Goal: Unclear: Unclear

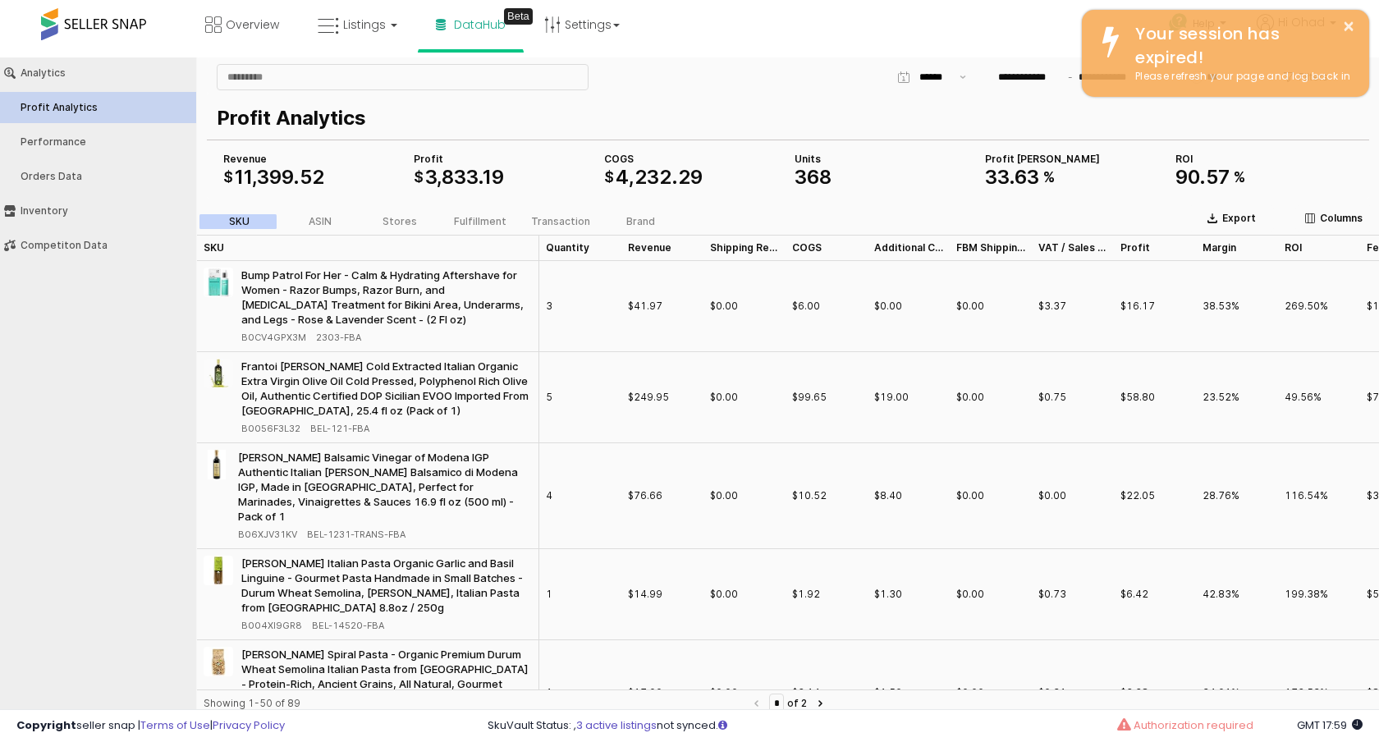
scroll to position [0, 58]
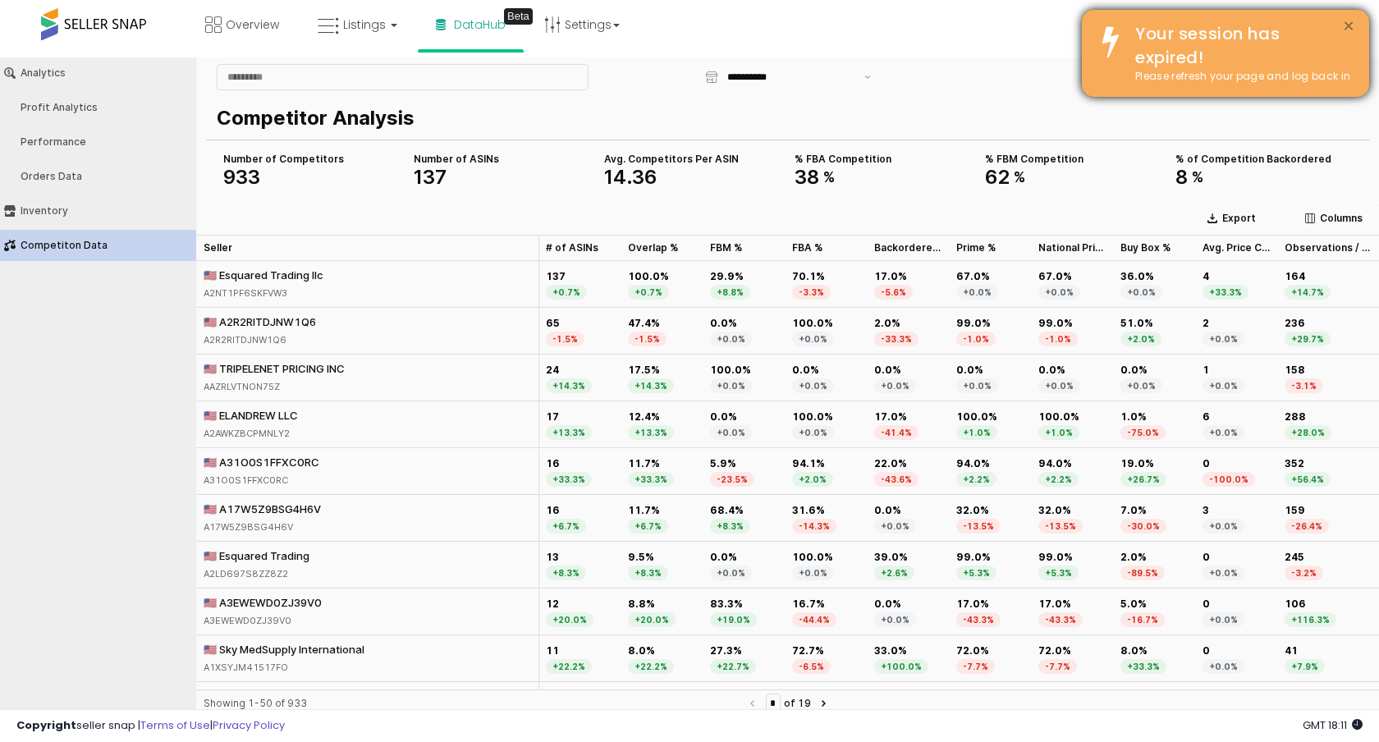
click at [1349, 25] on button "×" at bounding box center [1348, 26] width 13 height 21
